Goal: Check status: Check status

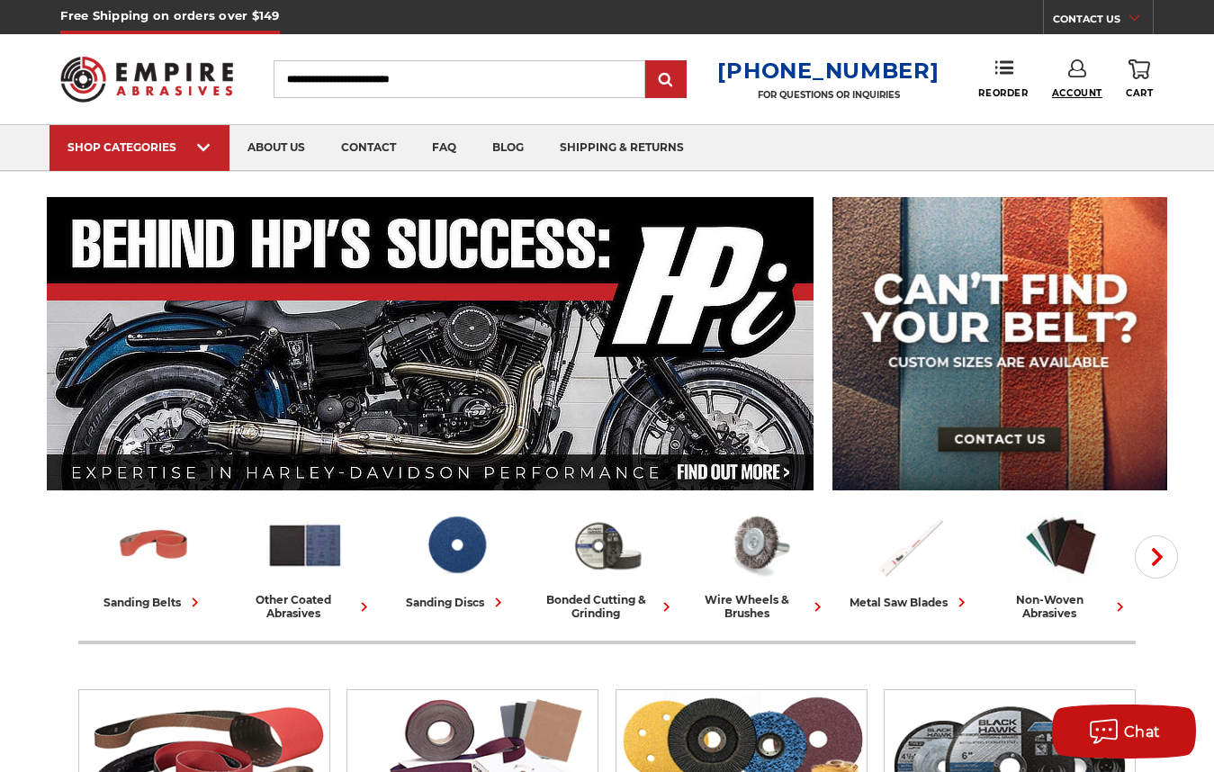
click at [1071, 88] on span "Account" at bounding box center [1077, 93] width 50 height 12
click at [990, 91] on span "Reorder" at bounding box center [1002, 93] width 49 height 12
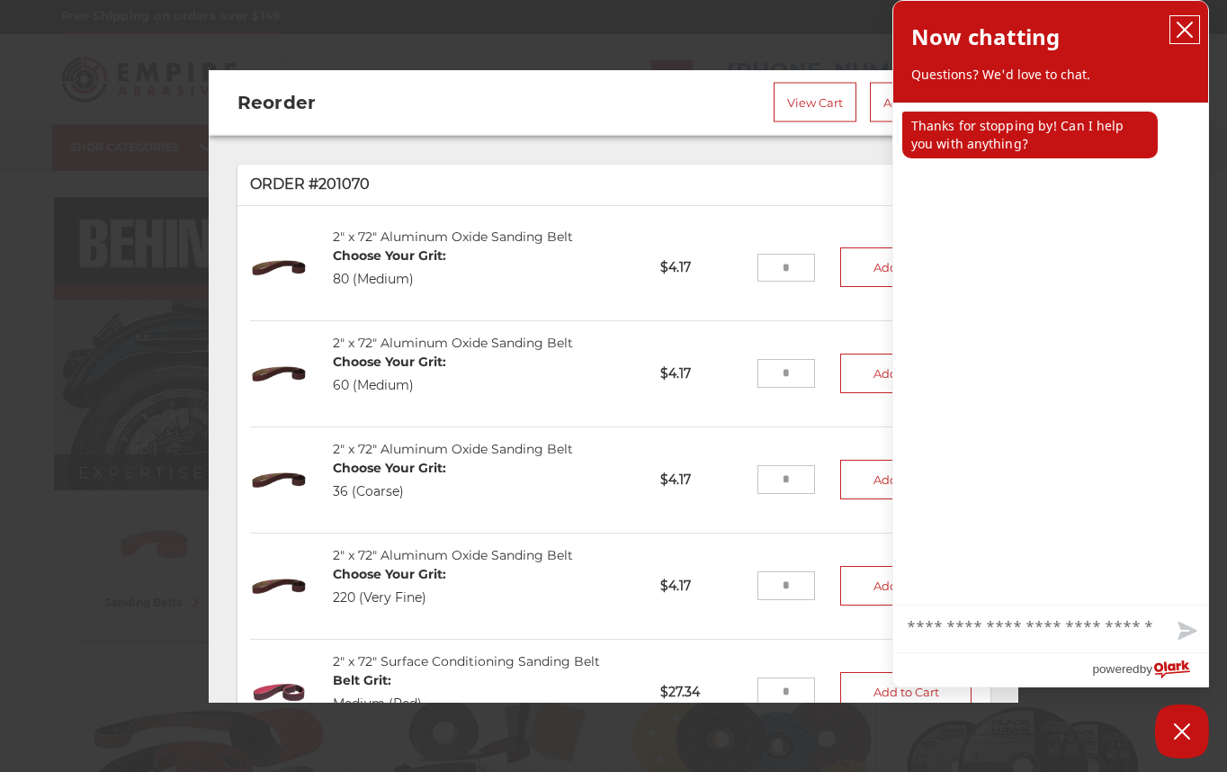
drag, startPoint x: 1188, startPoint y: 26, endPoint x: 1076, endPoint y: 82, distance: 125.5
click at [1188, 26] on icon "close chatbox" at bounding box center [1185, 29] width 14 height 14
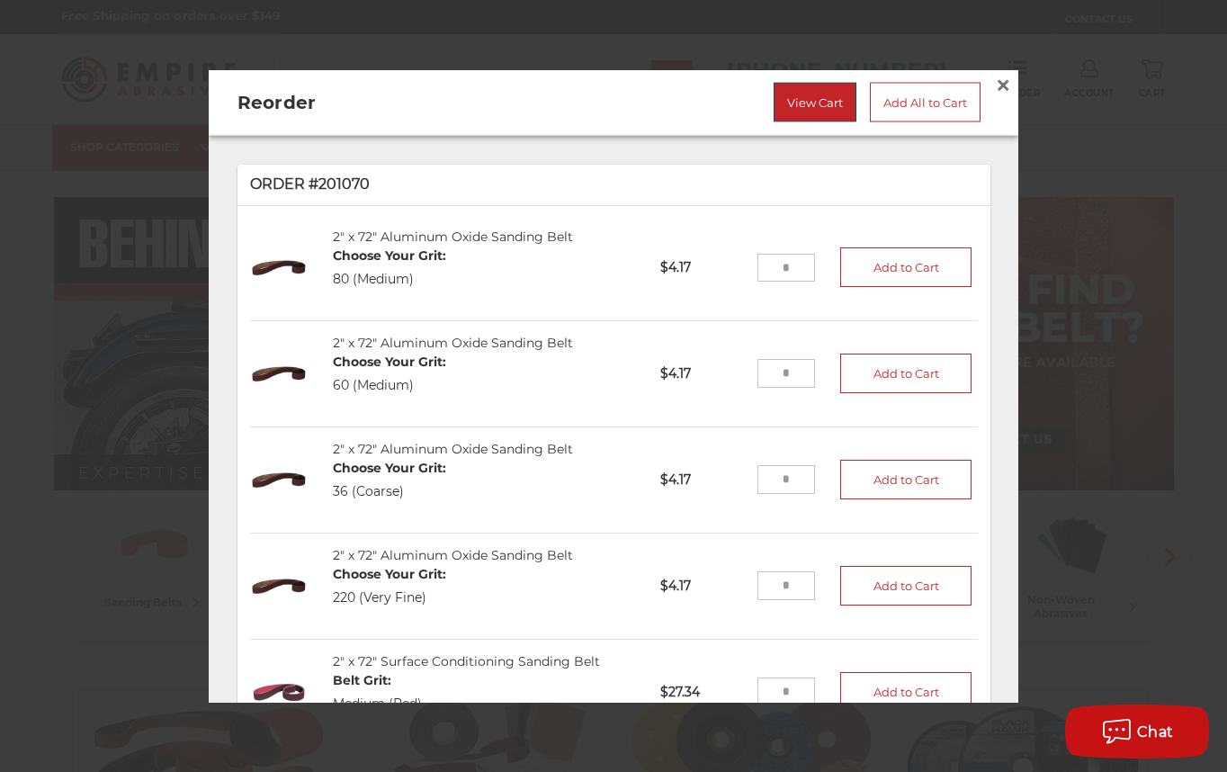
click at [799, 93] on link "View Cart" at bounding box center [815, 103] width 83 height 40
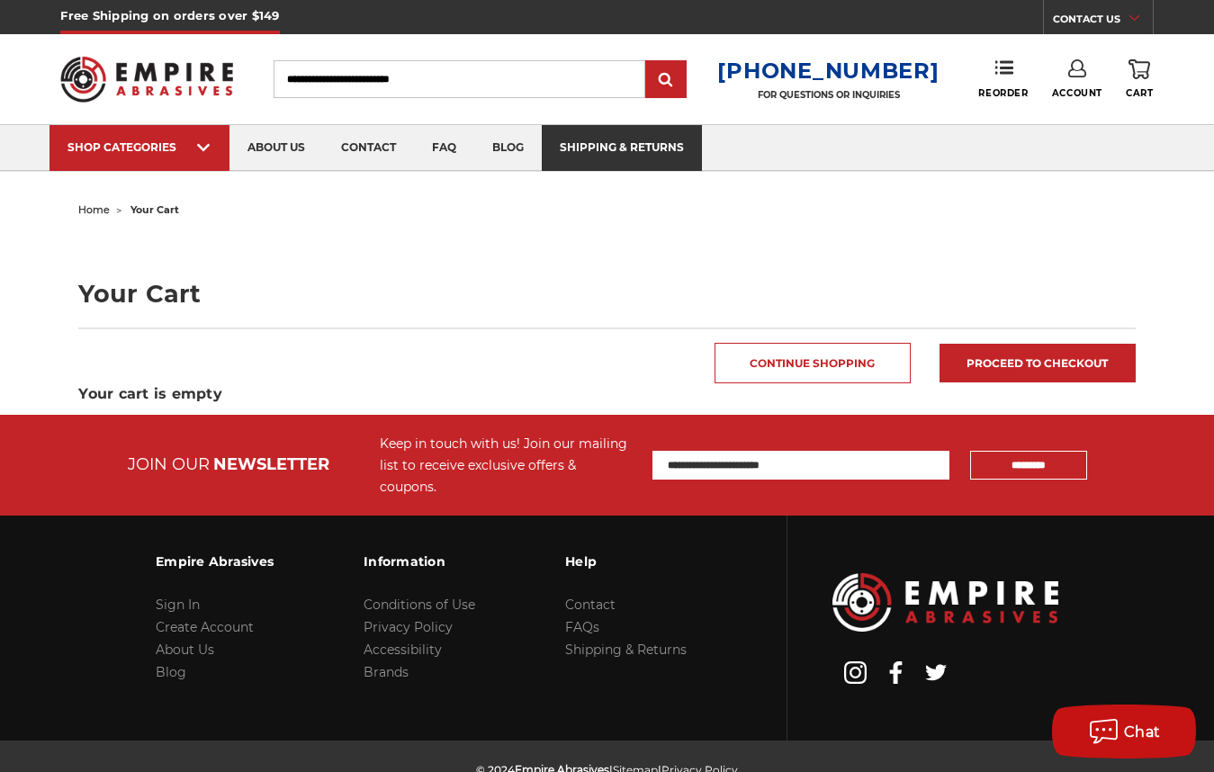
click at [604, 149] on link "shipping & returns" at bounding box center [622, 148] width 160 height 46
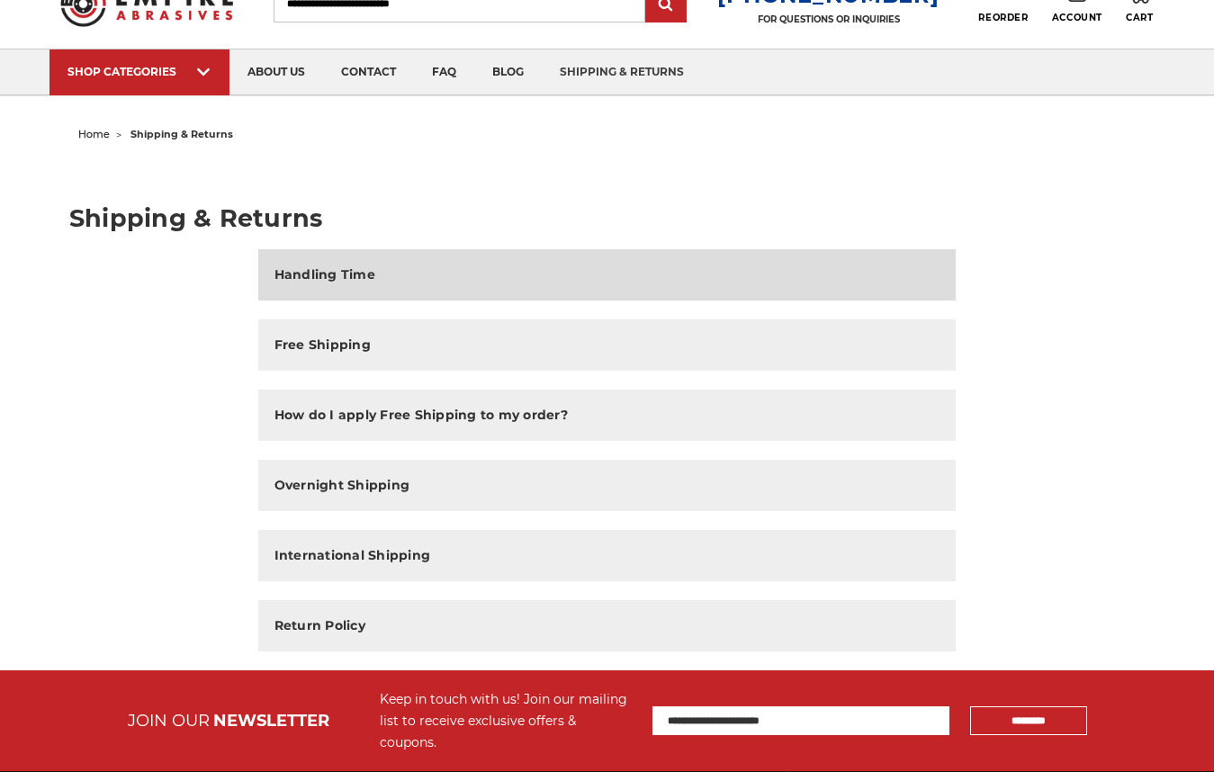
scroll to position [180, 0]
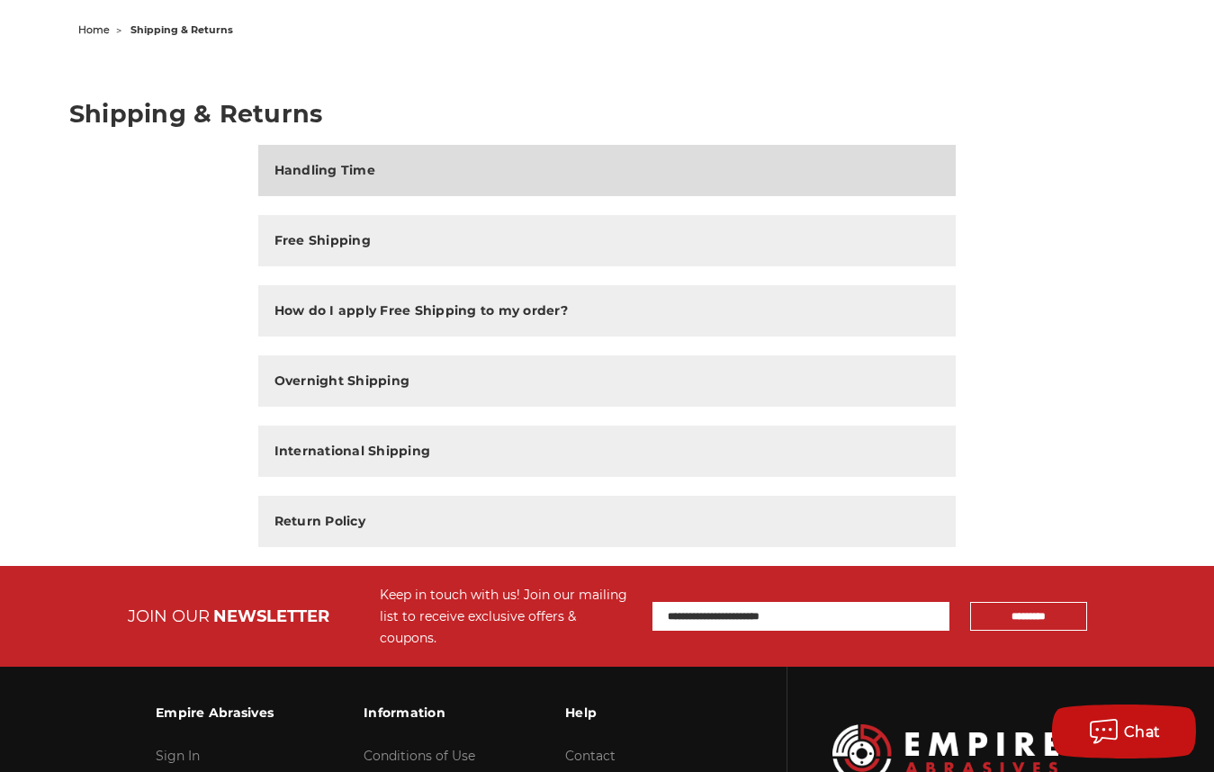
click at [411, 173] on button "Handling Time" at bounding box center [607, 170] width 698 height 51
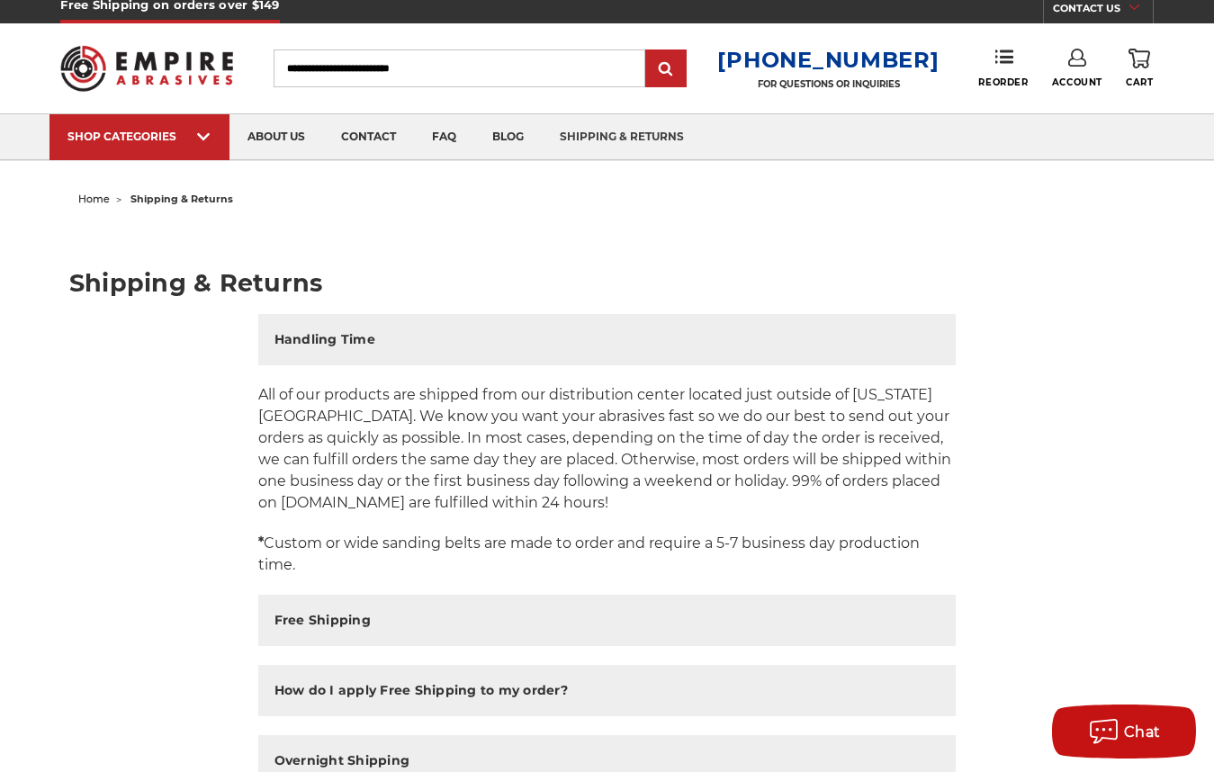
scroll to position [0, 0]
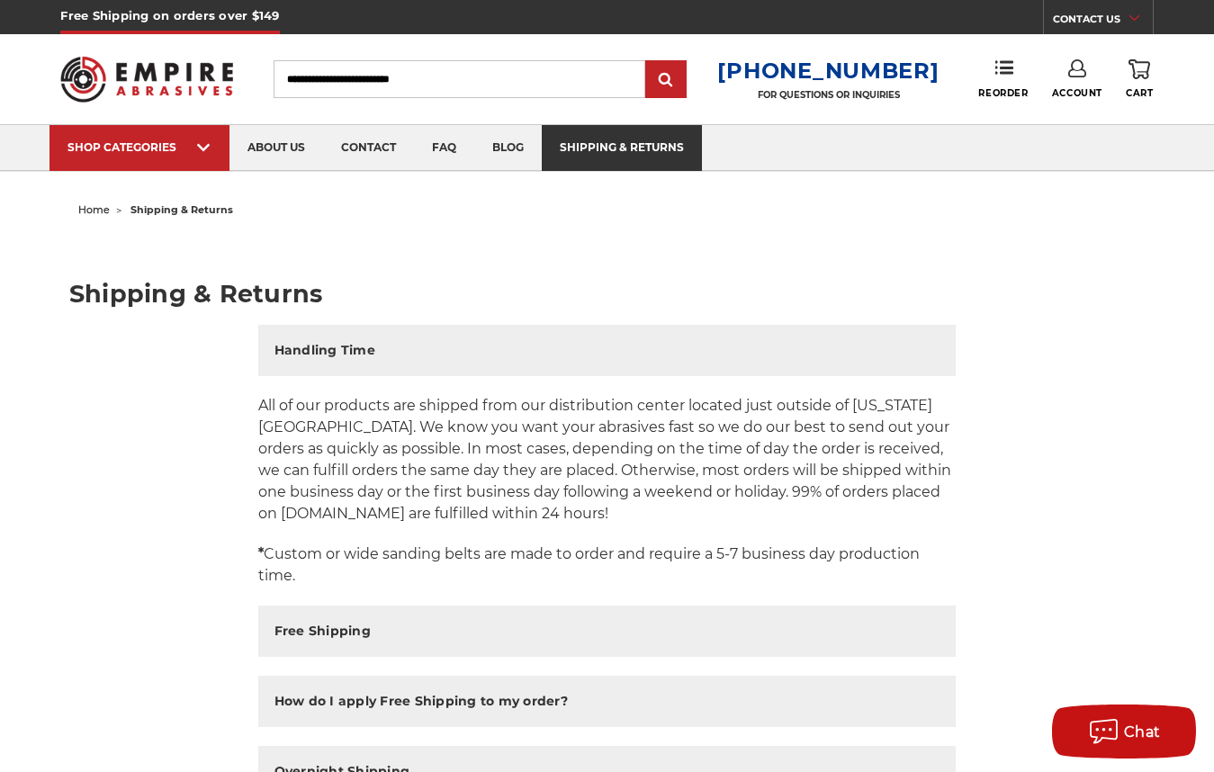
click at [599, 148] on link "shipping & returns" at bounding box center [622, 148] width 160 height 46
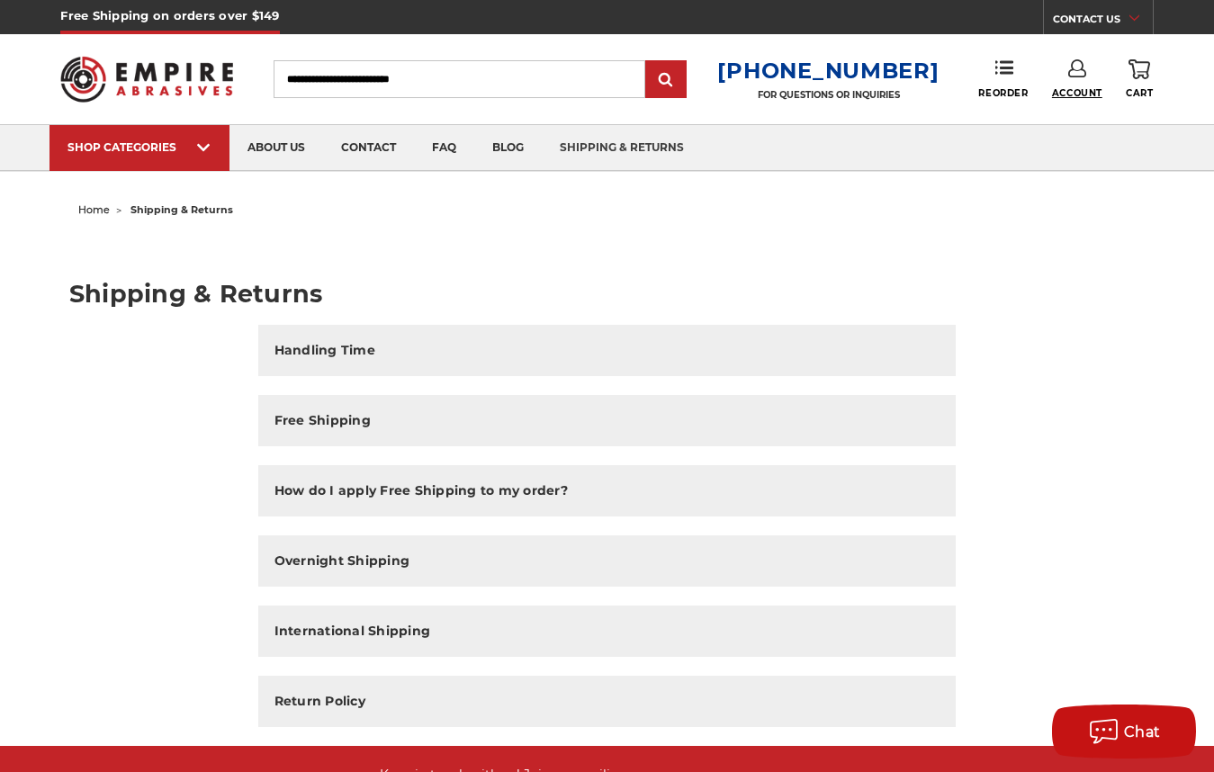
click at [1079, 93] on span "Account" at bounding box center [1077, 93] width 50 height 12
click at [1080, 117] on link "Account" at bounding box center [1076, 117] width 129 height 34
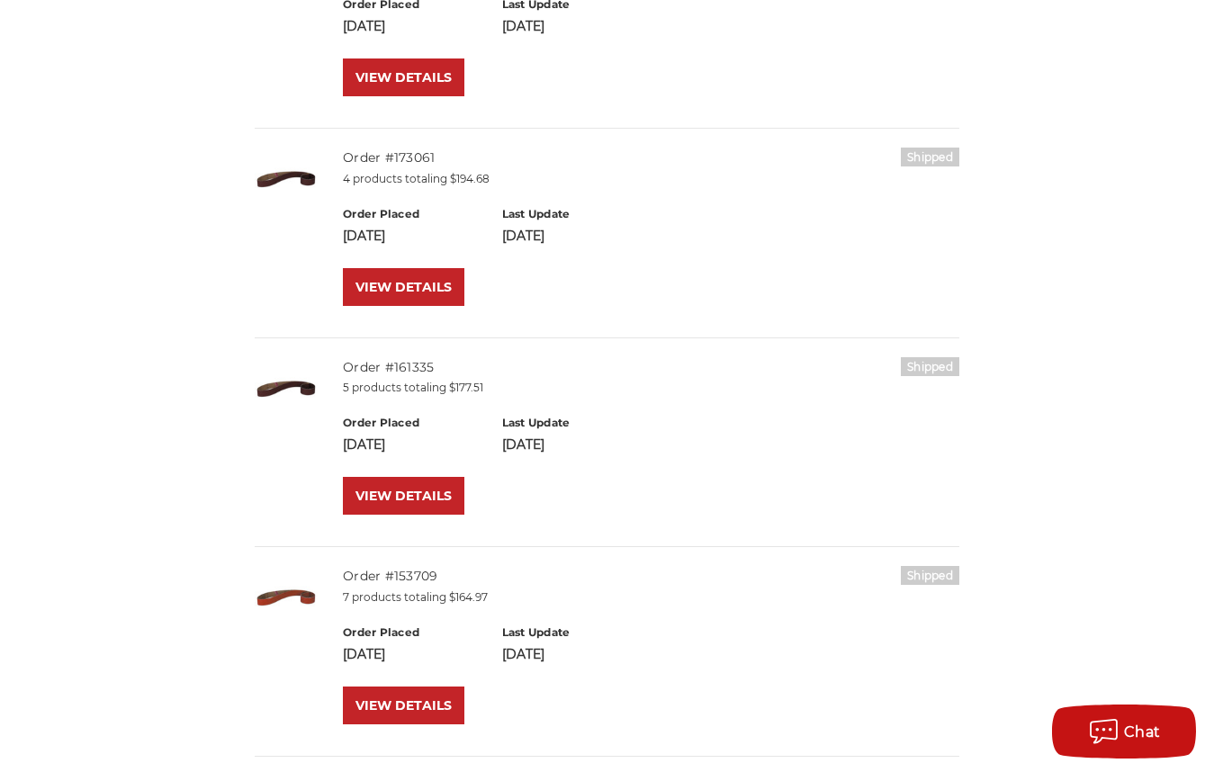
scroll to position [360, 0]
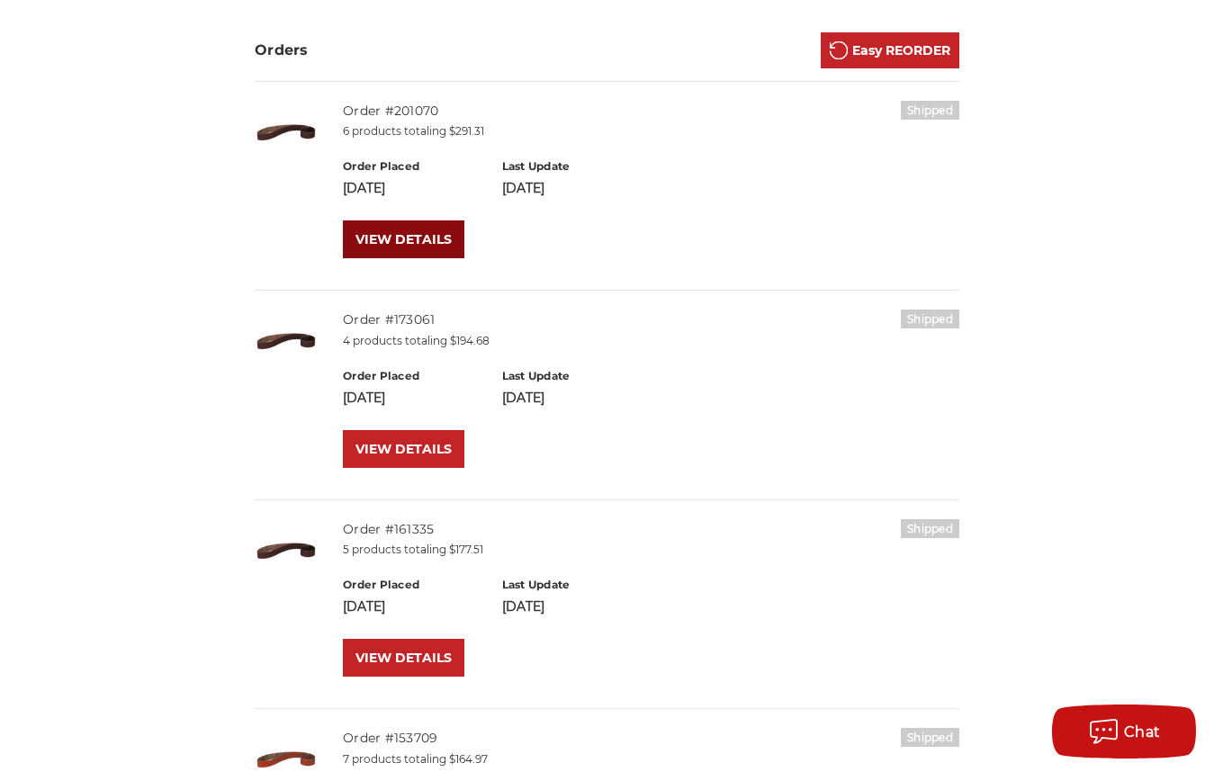
click at [392, 235] on link "VIEW DETAILS" at bounding box center [403, 239] width 121 height 38
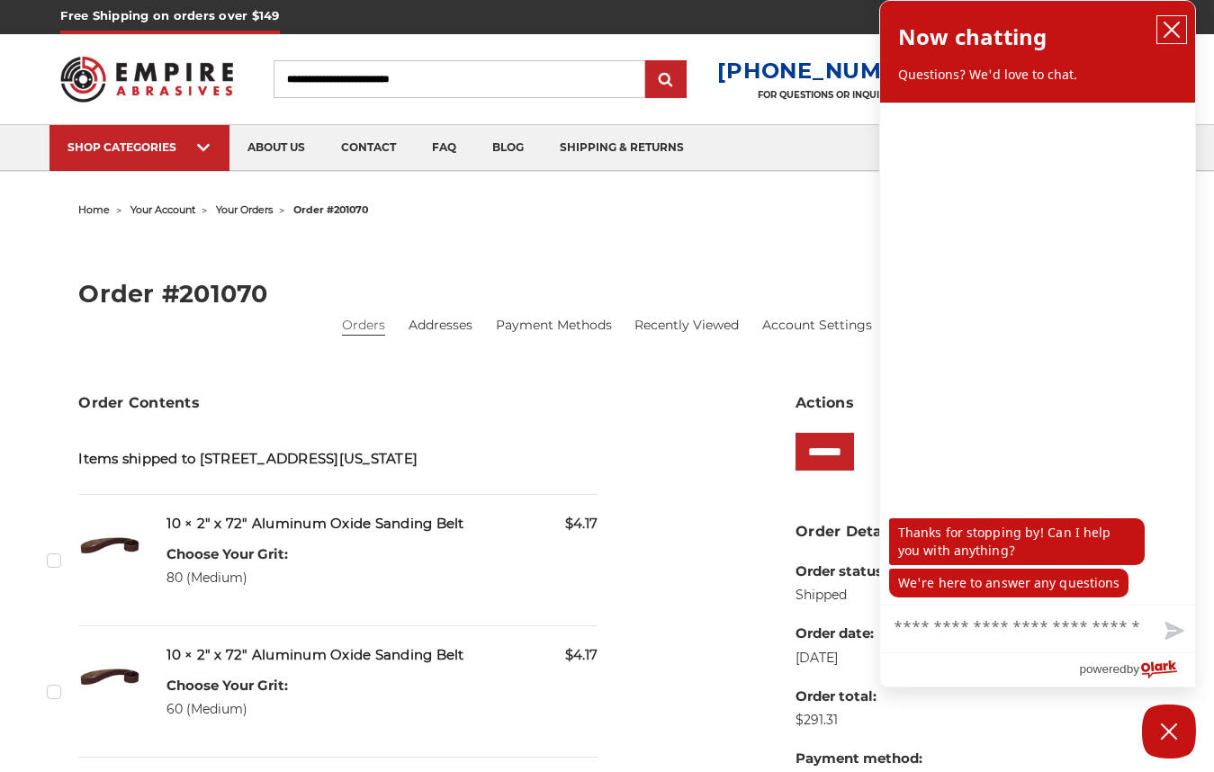
click at [1172, 27] on icon "close chatbox" at bounding box center [1171, 30] width 18 height 18
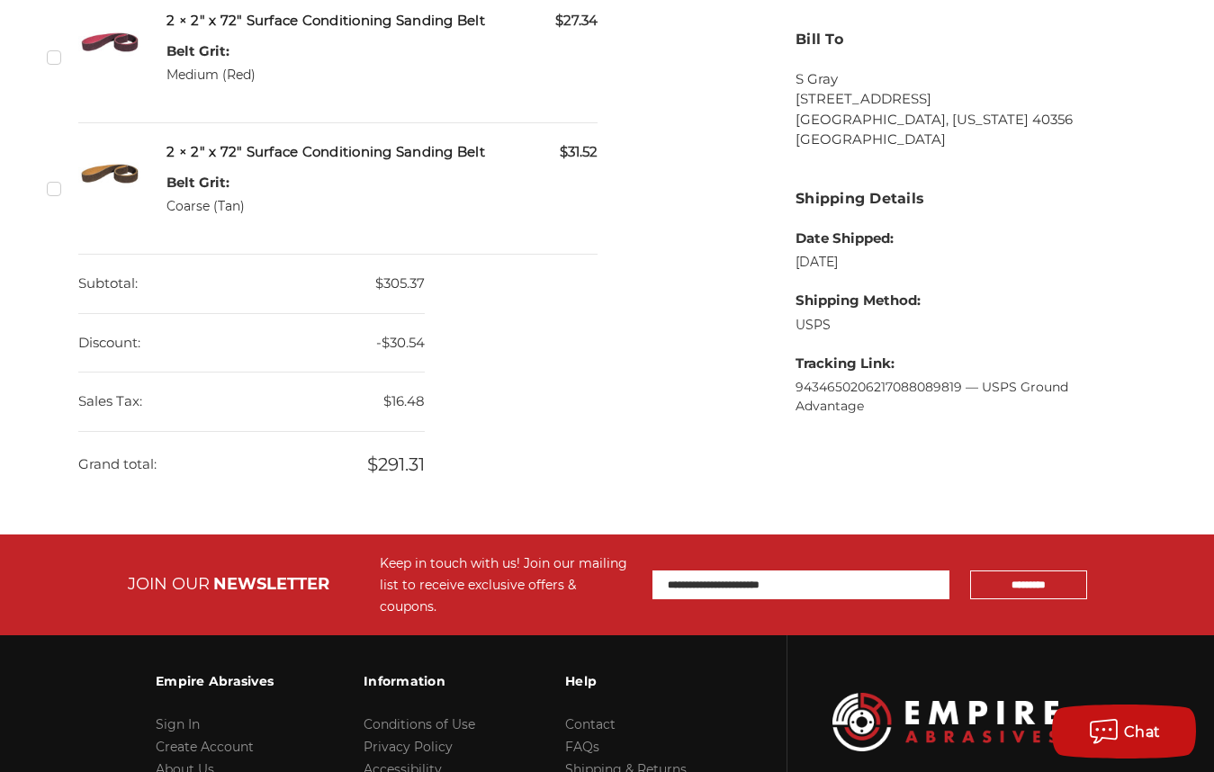
scroll to position [1080, 0]
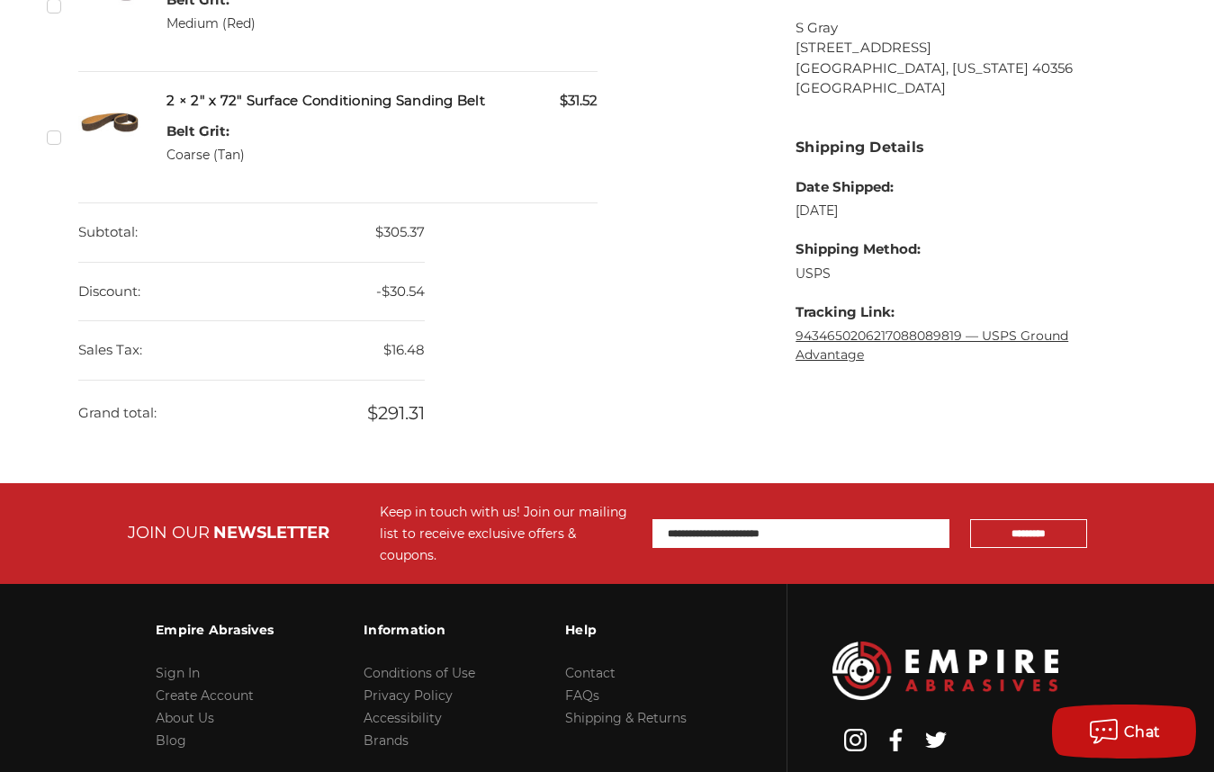
click at [820, 333] on link "9434650206217088089819 — USPS Ground Advantage" at bounding box center [931, 344] width 273 height 35
